Goal: Information Seeking & Learning: Learn about a topic

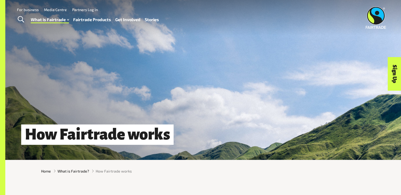
click at [375, 22] on img at bounding box center [375, 18] width 20 height 22
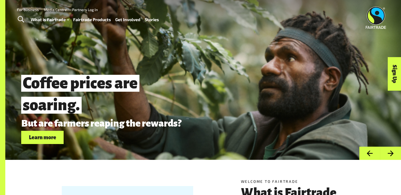
click at [375, 17] on img at bounding box center [375, 18] width 20 height 22
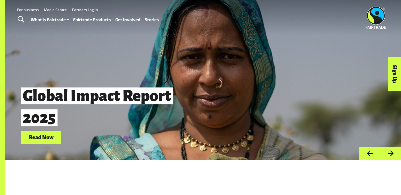
click at [375, 17] on img at bounding box center [375, 18] width 20 height 22
click at [391, 155] on button "Next" at bounding box center [390, 154] width 21 height 14
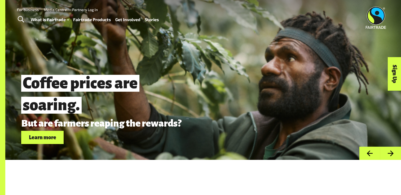
click at [391, 155] on button "Next" at bounding box center [390, 154] width 21 height 14
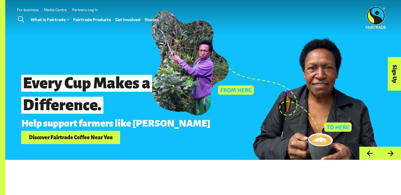
click at [391, 155] on button "Next" at bounding box center [390, 154] width 21 height 14
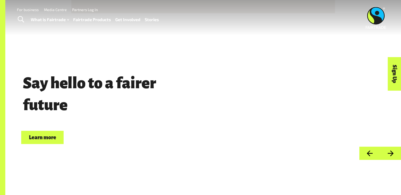
click at [391, 155] on button "Next" at bounding box center [390, 154] width 21 height 14
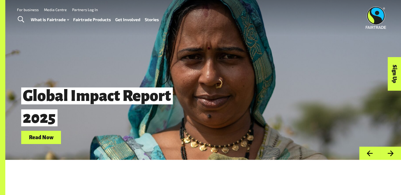
click at [391, 155] on button "Next" at bounding box center [390, 154] width 21 height 14
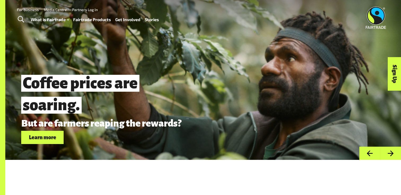
click at [370, 157] on button "Previous" at bounding box center [369, 154] width 21 height 14
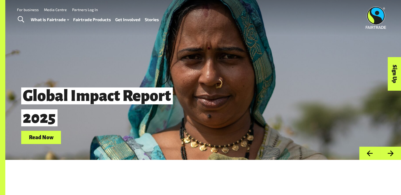
click at [155, 20] on link "Stories" at bounding box center [152, 20] width 14 height 8
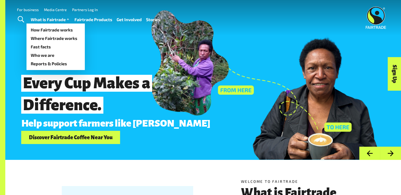
click at [44, 19] on link "What is Fairtrade" at bounding box center [50, 20] width 39 height 8
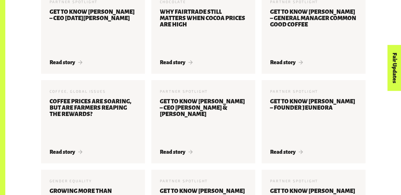
scroll to position [369, 0]
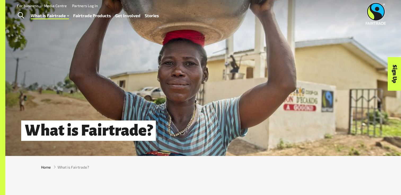
scroll to position [4, 0]
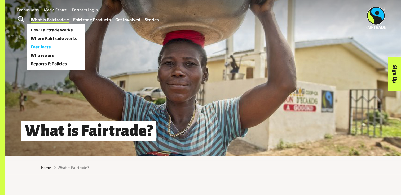
click at [45, 44] on link "Fast facts" at bounding box center [55, 47] width 58 height 8
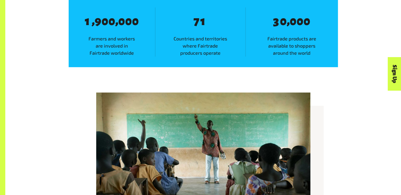
scroll to position [358, 0]
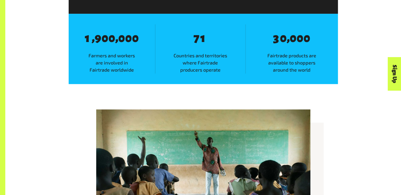
click at [93, 84] on div "Fairtrade fast facts With your support, Fairtrade has made leaps and bounds for…" at bounding box center [202, 14] width 395 height 174
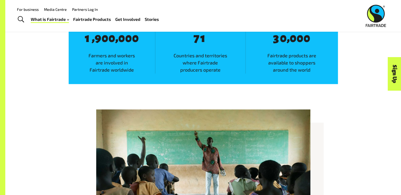
scroll to position [0, 0]
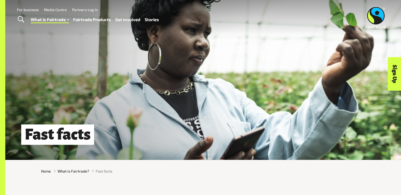
click at [63, 24] on div "What is Fairtrade How Fairtrade works Where Fairtrade works Fast facts Who we a…" at bounding box center [97, 19] width 132 height 13
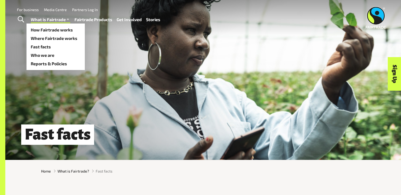
click at [58, 17] on link "What is Fairtrade" at bounding box center [50, 20] width 39 height 8
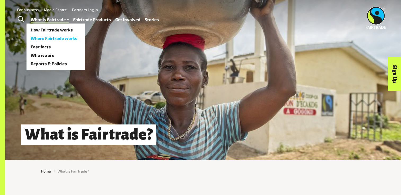
click at [58, 37] on link "Where Fairtrade works" at bounding box center [55, 38] width 58 height 8
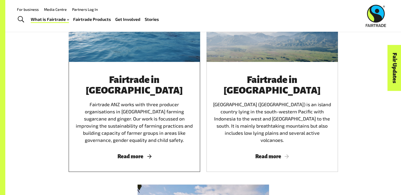
scroll to position [816, 0]
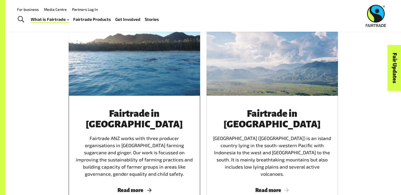
click at [137, 187] on span "Read more" at bounding box center [134, 190] width 119 height 6
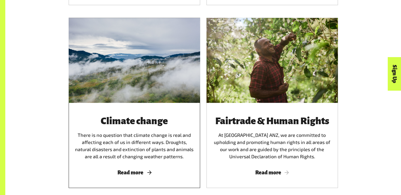
scroll to position [991, 0]
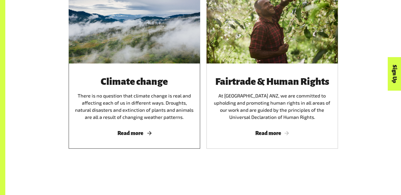
click at [131, 131] on div "Climate change There is no question that climate change is real and affecting e…" at bounding box center [134, 106] width 131 height 85
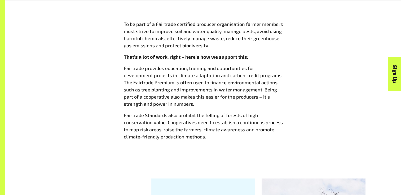
scroll to position [518, 0]
drag, startPoint x: 199, startPoint y: 104, endPoint x: 107, endPoint y: 118, distance: 92.2
click at [107, 118] on div "To be part of a Fairtrade certified producer organisation farmer members must s…" at bounding box center [203, 82] width 330 height 124
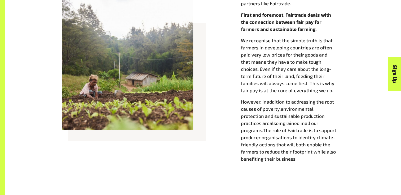
scroll to position [331, 0]
